Goal: Task Accomplishment & Management: Use online tool/utility

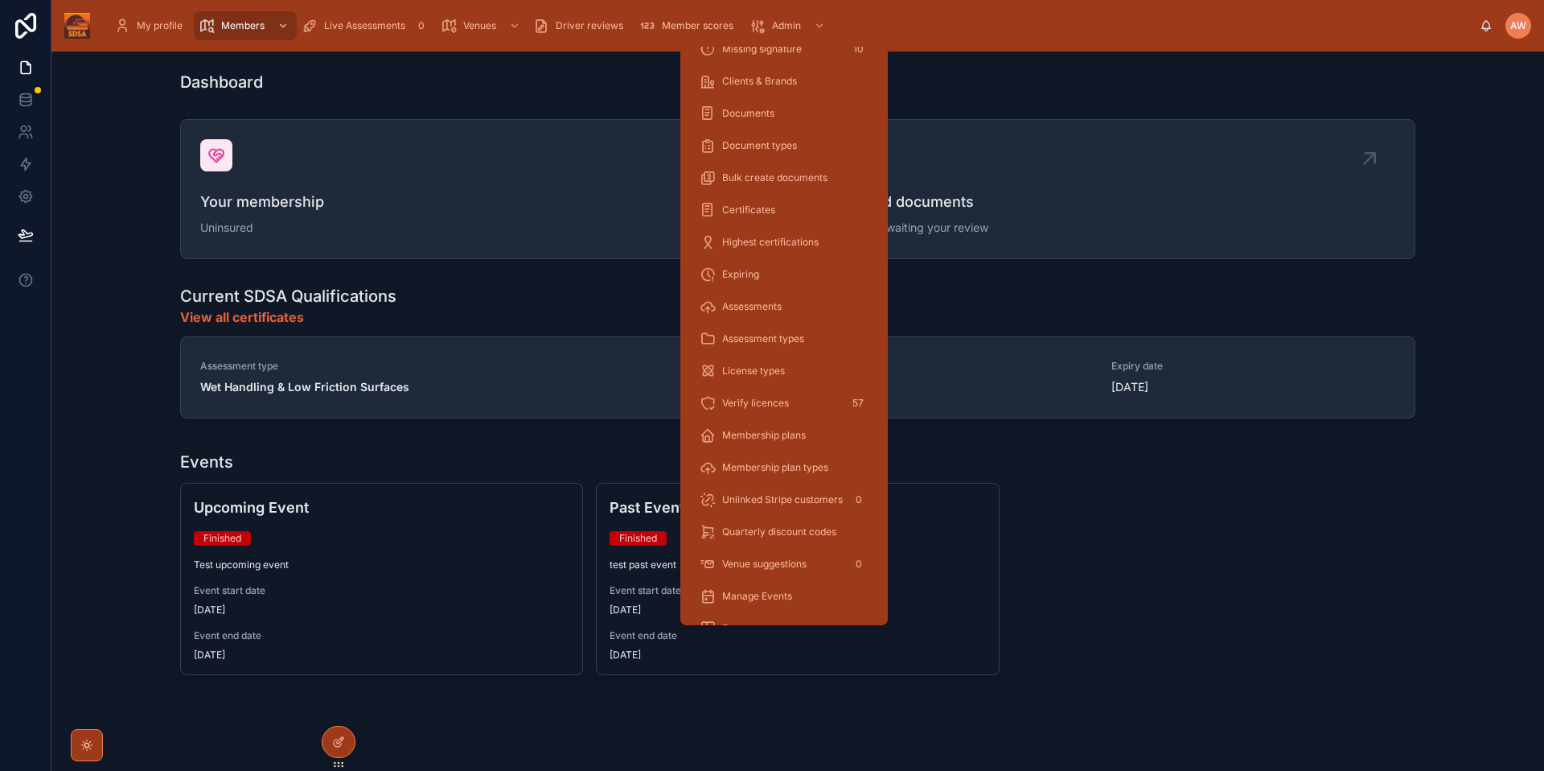
scroll to position [207, 0]
click at [802, 380] on div "Verify licences 57" at bounding box center [784, 377] width 169 height 26
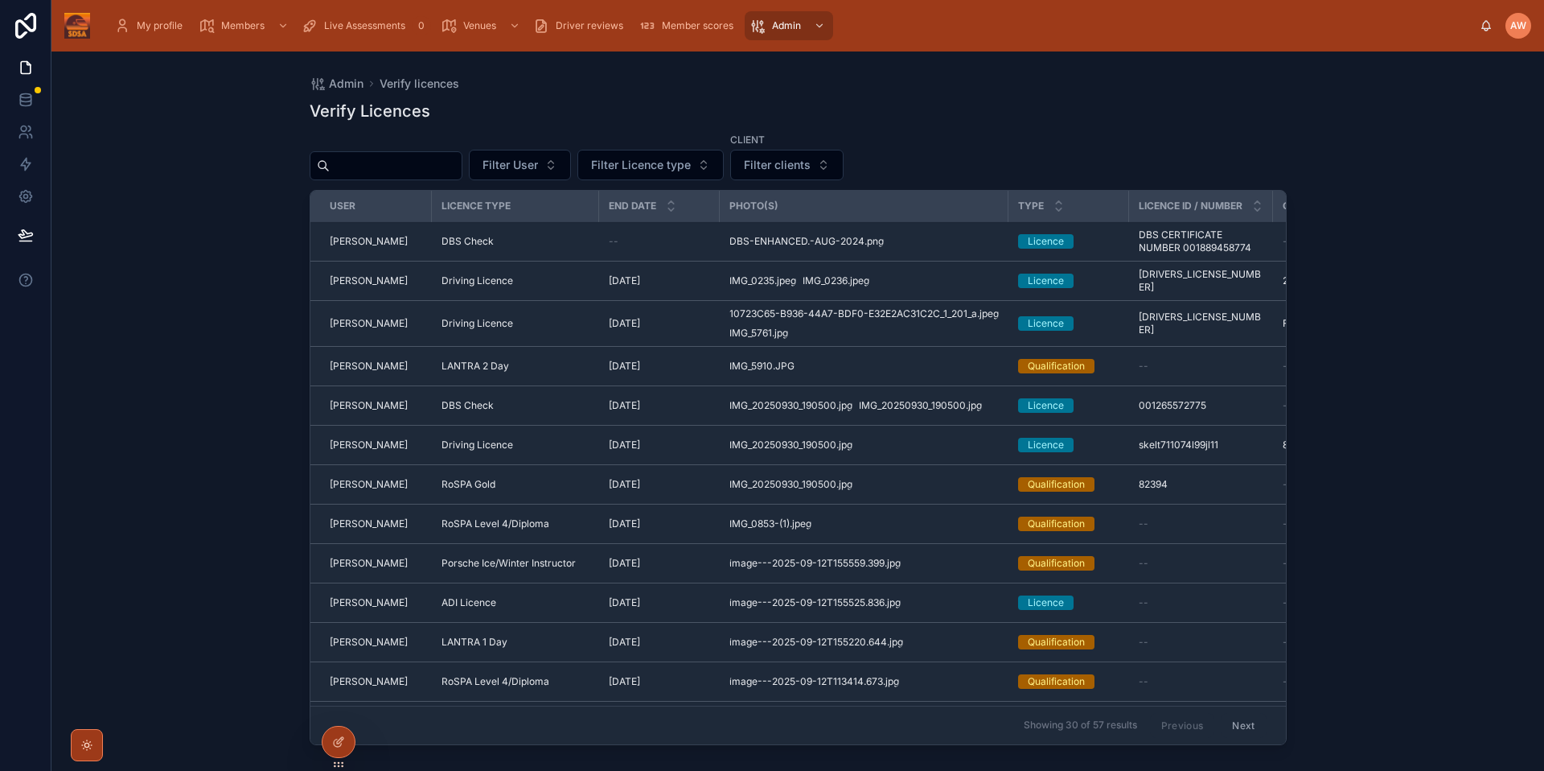
click at [945, 247] on div "DBS-ENHANCED.-AUG-2024 .png" at bounding box center [864, 241] width 269 height 13
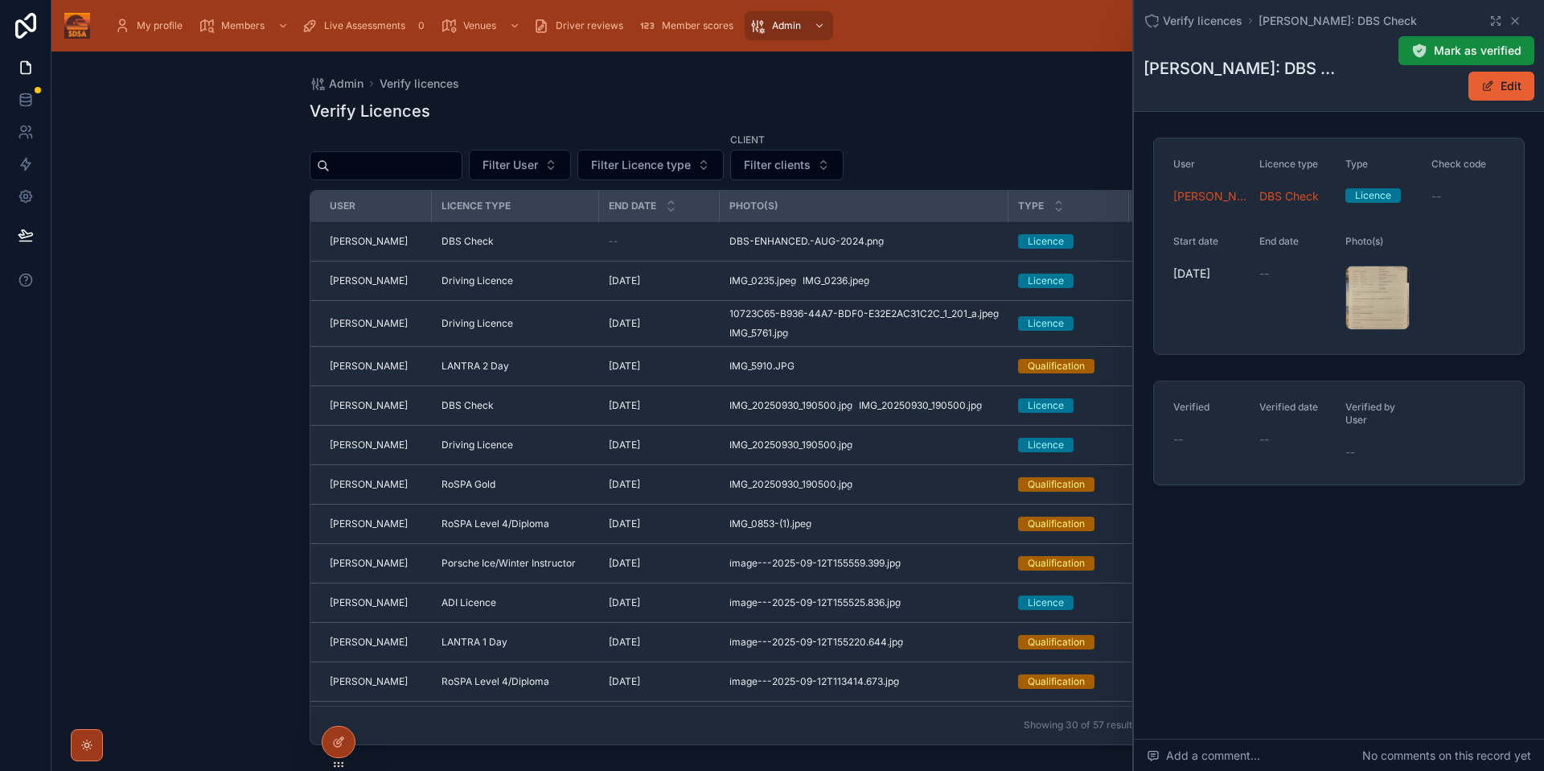
click at [1365, 290] on div "DBS-ENHANCED.-AUG-2024 .png" at bounding box center [1378, 297] width 64 height 64
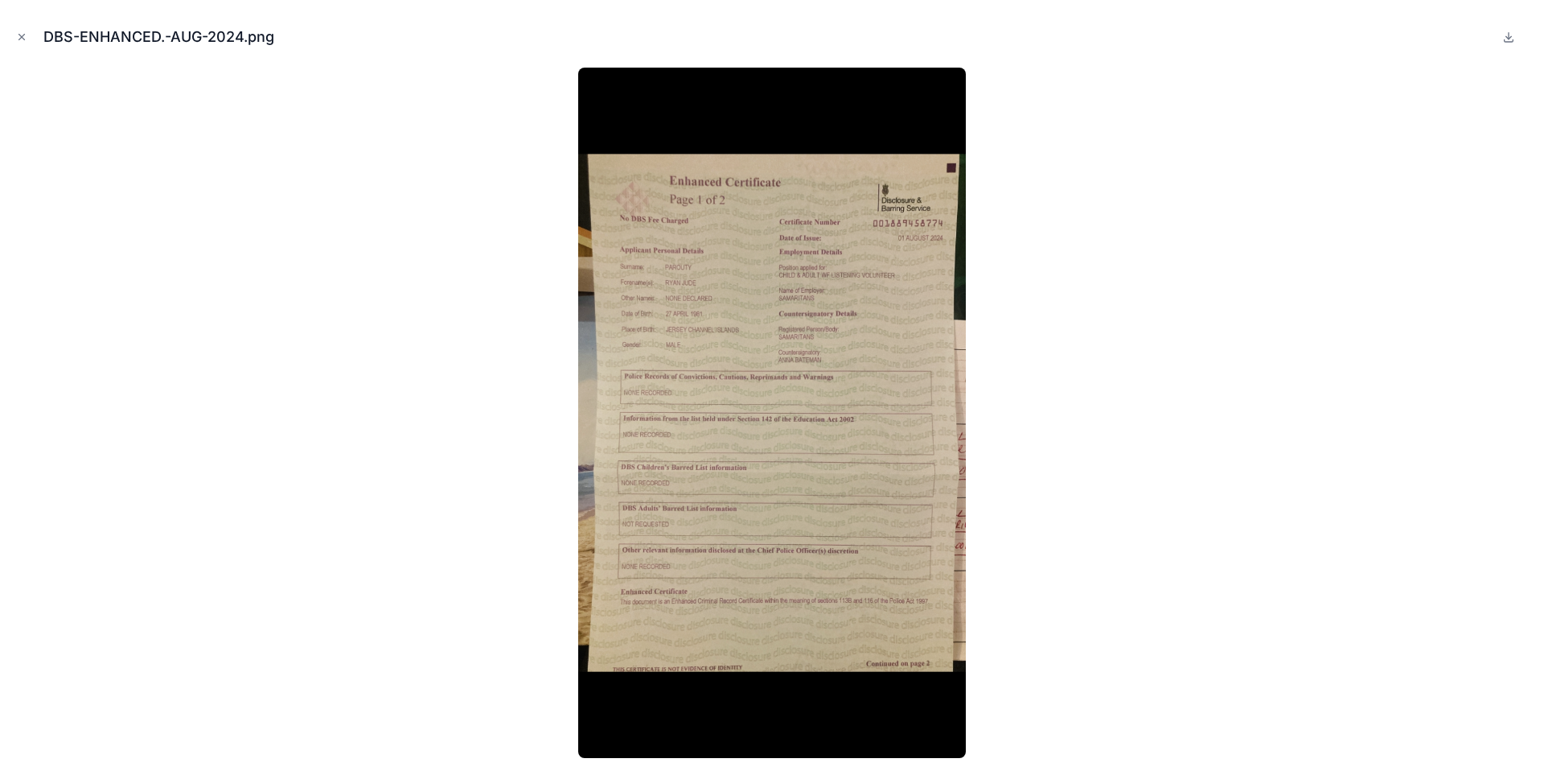
click at [20, 39] on icon "Close modal" at bounding box center [21, 36] width 11 height 11
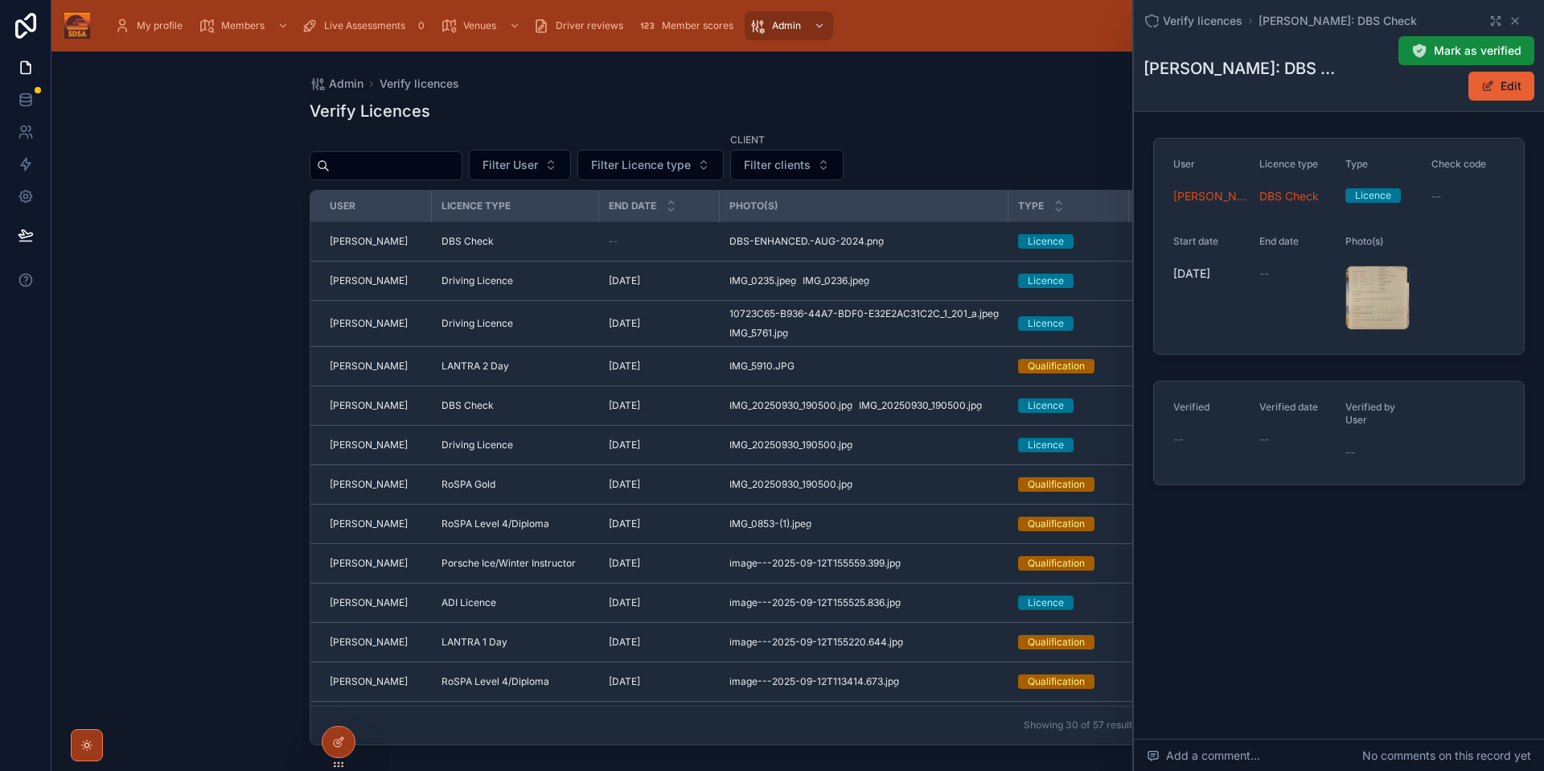
click at [1464, 56] on span "Mark as verified" at bounding box center [1478, 51] width 88 height 16
